Goal: Task Accomplishment & Management: Manage account settings

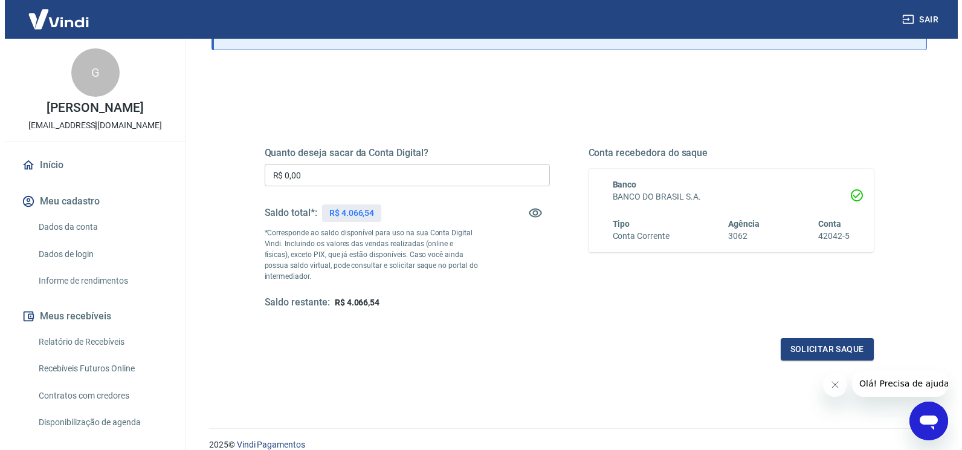
scroll to position [121, 0]
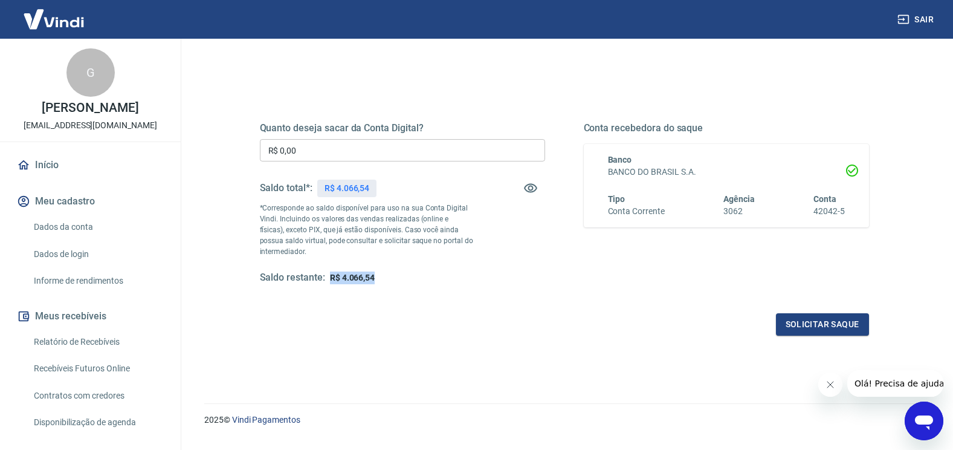
drag, startPoint x: 384, startPoint y: 279, endPoint x: 330, endPoint y: 280, distance: 53.8
click at [330, 280] on div "Saldo restante: R$ 4.066,54" at bounding box center [402, 277] width 285 height 13
copy span "R$ 4.066,54"
click at [385, 160] on input "R$ 0,00" at bounding box center [402, 150] width 285 height 22
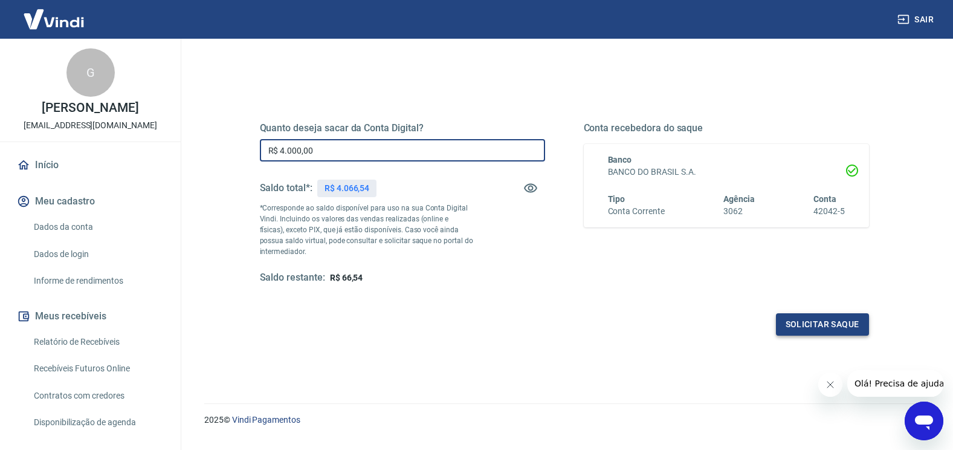
type input "R$ 4.000,00"
click at [832, 326] on button "Solicitar saque" at bounding box center [822, 324] width 93 height 22
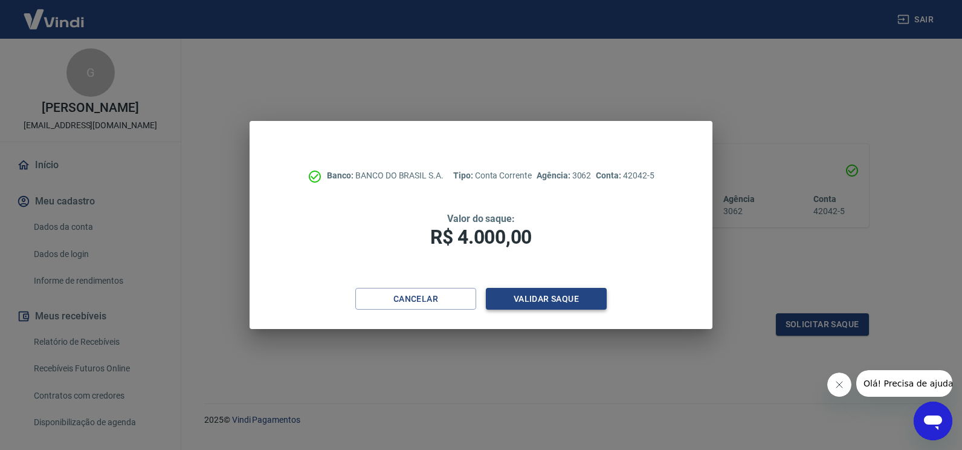
click at [542, 296] on button "Validar saque" at bounding box center [546, 299] width 121 height 22
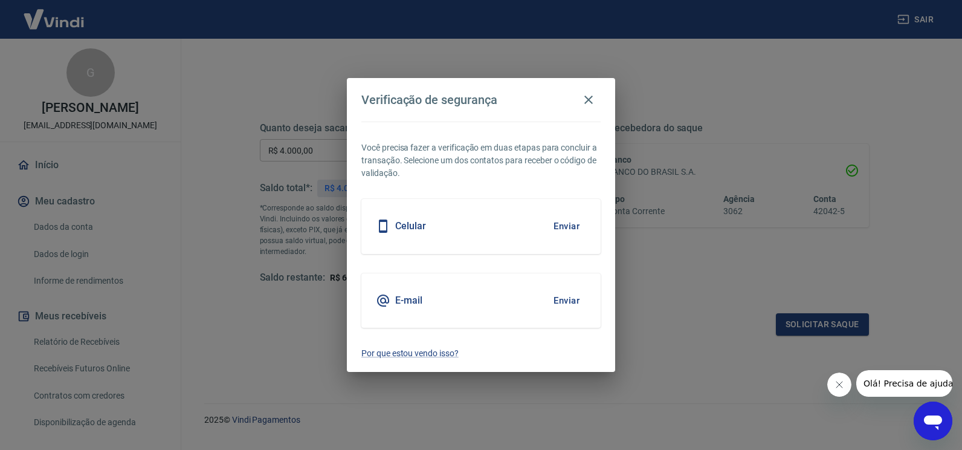
click at [519, 222] on div "Celular Enviar" at bounding box center [480, 226] width 239 height 54
click at [567, 228] on button "Enviar" at bounding box center [566, 225] width 39 height 25
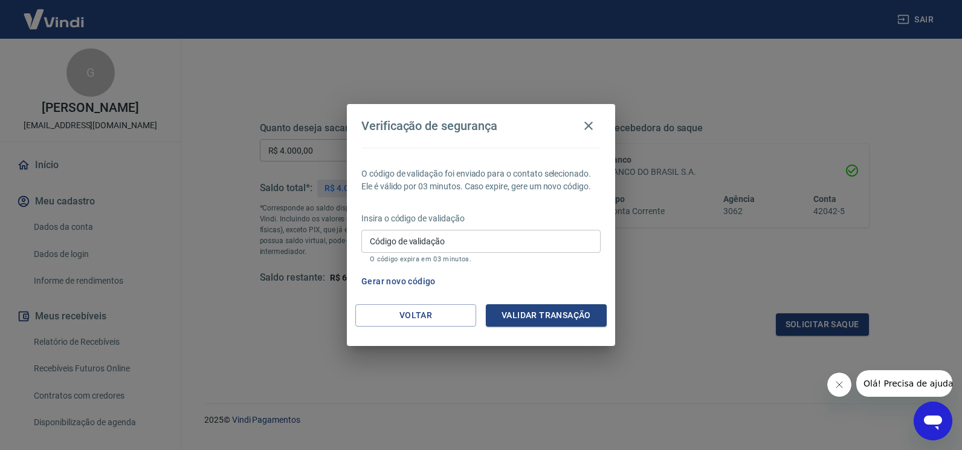
click at [564, 231] on input "Código de validação" at bounding box center [480, 241] width 239 height 22
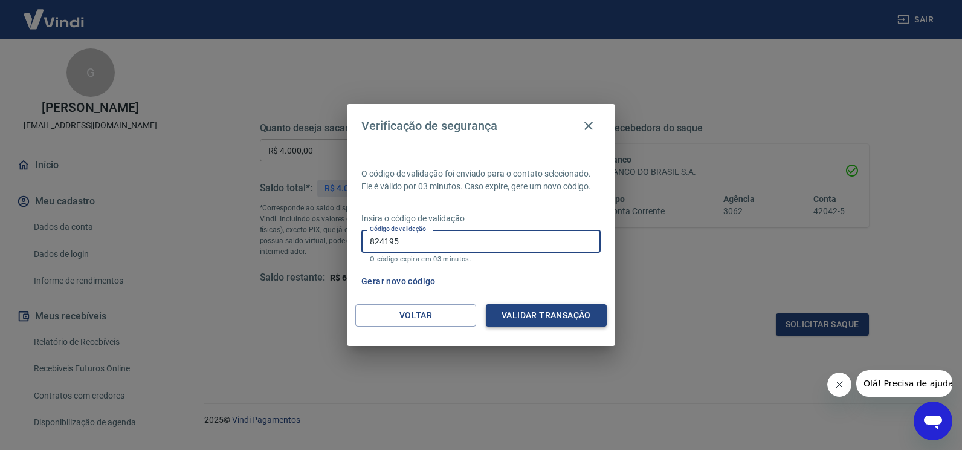
type input "824195"
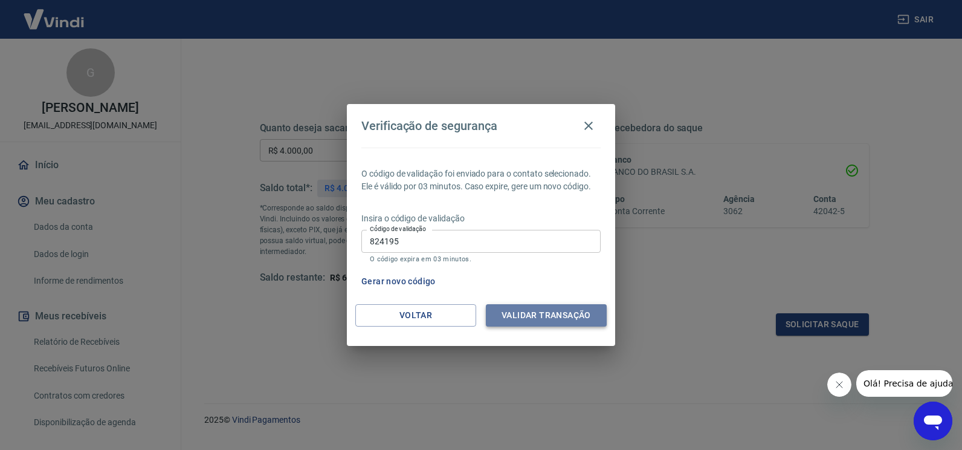
click at [598, 322] on button "Validar transação" at bounding box center [546, 315] width 121 height 22
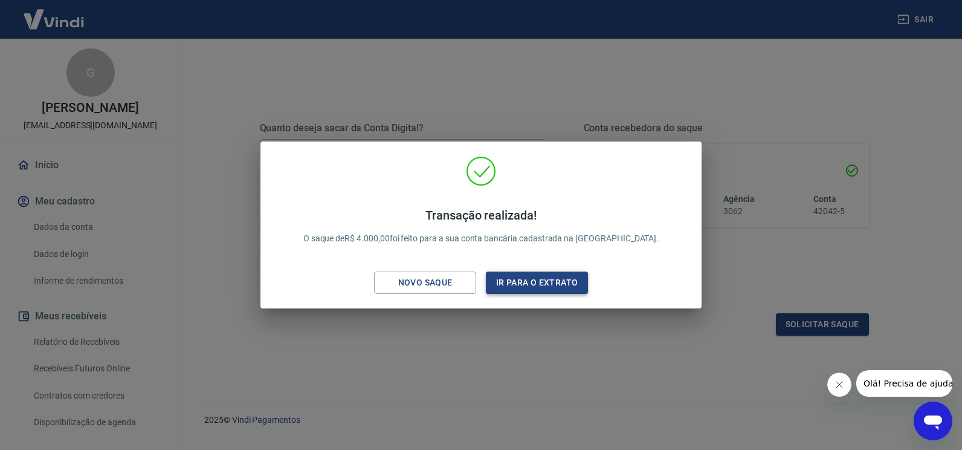
click at [563, 283] on button "Ir para o extrato" at bounding box center [537, 282] width 102 height 22
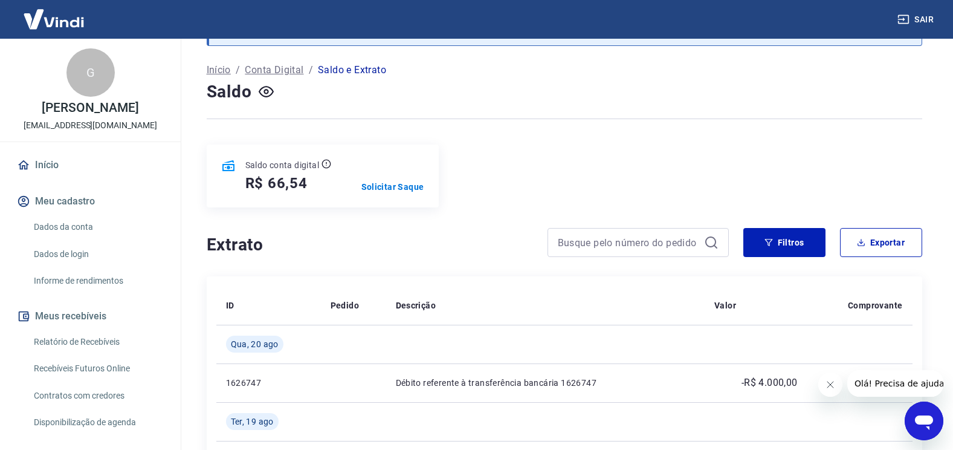
scroll to position [121, 0]
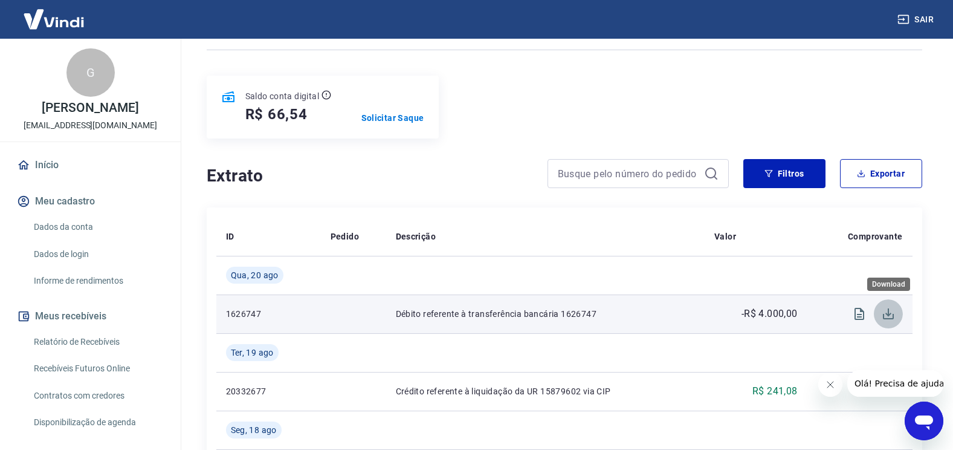
click at [890, 312] on icon "Download" at bounding box center [888, 313] width 15 height 15
